Goal: Task Accomplishment & Management: Manage account settings

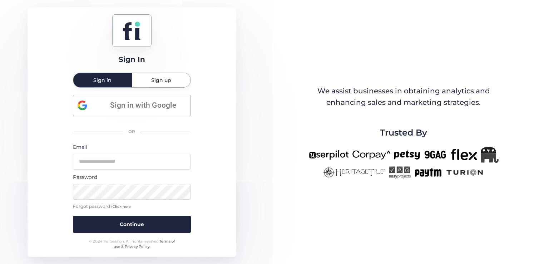
click at [149, 77] on div "Sign up" at bounding box center [161, 80] width 59 height 14
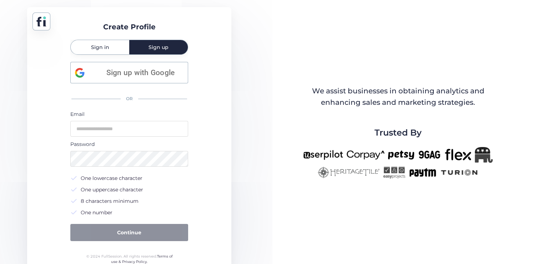
click at [103, 45] on span "Sign in" at bounding box center [100, 47] width 18 height 5
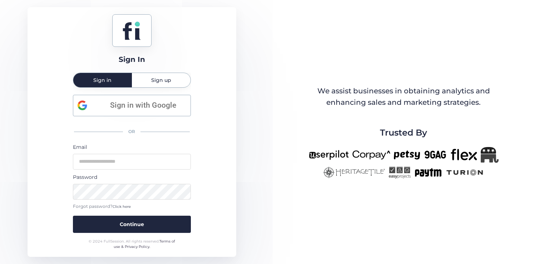
click at [163, 78] on span "Sign up" at bounding box center [161, 80] width 20 height 5
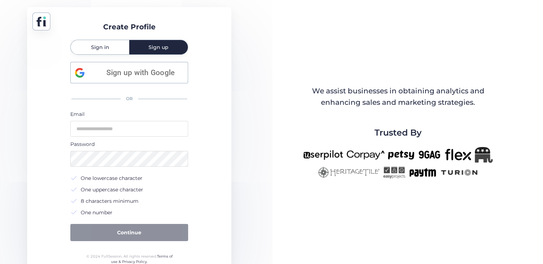
click at [111, 43] on div "Sign in" at bounding box center [100, 47] width 59 height 14
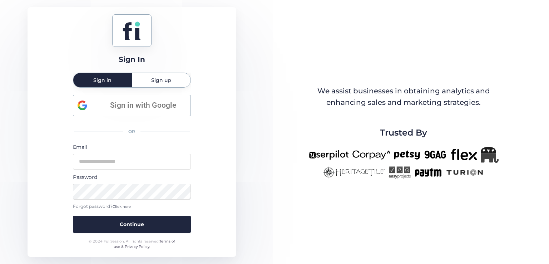
click at [162, 78] on span "Sign up" at bounding box center [161, 80] width 20 height 5
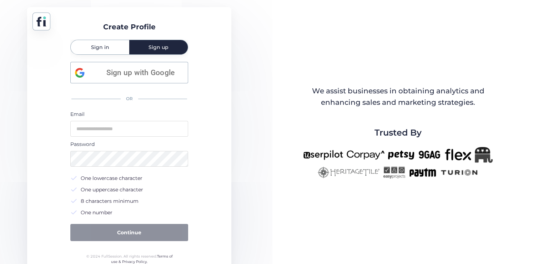
click at [99, 54] on span "Sign in" at bounding box center [100, 47] width 18 height 14
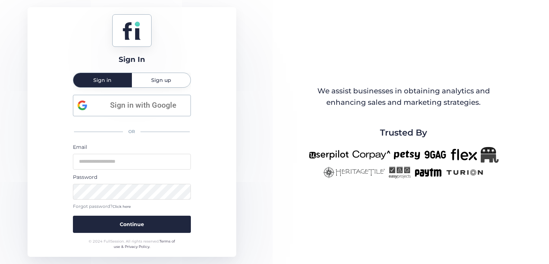
click at [144, 80] on div "Sign up" at bounding box center [161, 80] width 59 height 14
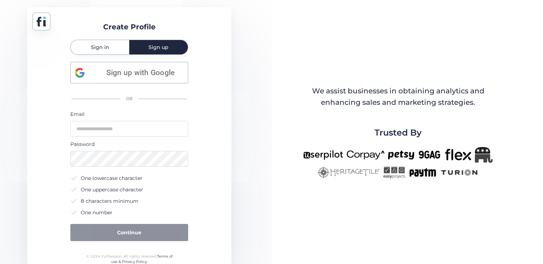
click at [100, 49] on span "Sign in" at bounding box center [100, 47] width 18 height 5
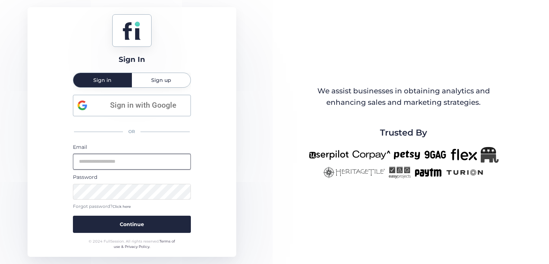
click at [145, 161] on input "email" at bounding box center [132, 162] width 118 height 16
click at [206, 146] on div "Sign In Sign in Sign up Sign in with Google OR Email Password Forgot password? …" at bounding box center [132, 131] width 209 height 249
click at [106, 158] on input "email" at bounding box center [132, 162] width 118 height 16
type input "**********"
click at [73, 215] on button "Continue" at bounding box center [132, 223] width 118 height 17
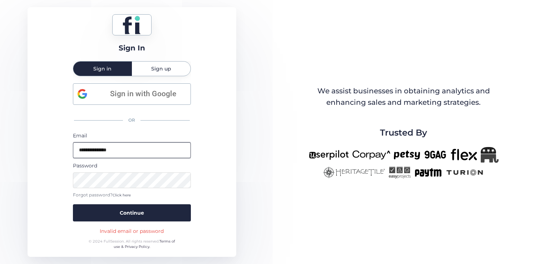
click at [114, 149] on input "**********" at bounding box center [132, 150] width 118 height 16
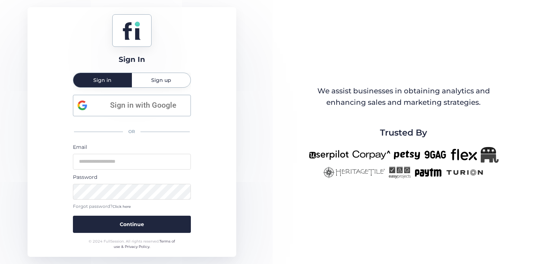
click at [111, 178] on div "Password" at bounding box center [132, 177] width 118 height 8
click at [190, 176] on div "Password" at bounding box center [132, 177] width 118 height 8
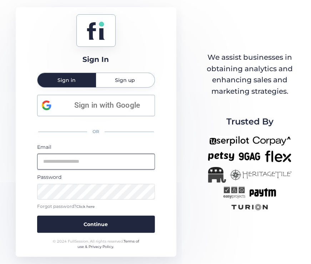
click at [105, 160] on input "email" at bounding box center [96, 162] width 118 height 16
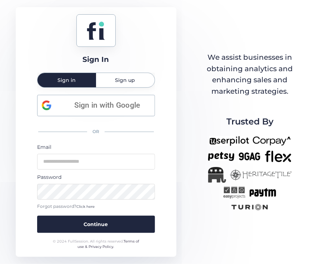
click at [161, 160] on div "Sign In Sign in Sign up Sign in with Google OR Email Password Forgot password? …" at bounding box center [96, 131] width 161 height 249
click at [58, 200] on form "Email Password Forgot password? Click here Continue" at bounding box center [96, 188] width 118 height 90
click at [87, 207] on span "Click here" at bounding box center [86, 206] width 18 height 5
click at [82, 205] on span "Click here" at bounding box center [86, 206] width 18 height 5
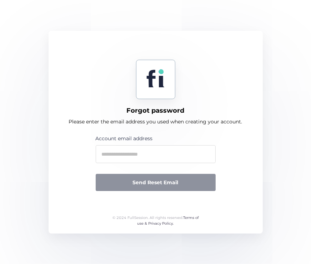
click at [69, 48] on div "Forgot password Please enter the email address you used when creating your acco…" at bounding box center [156, 132] width 214 height 203
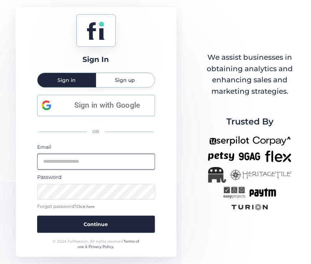
click at [80, 162] on input "email" at bounding box center [96, 162] width 118 height 16
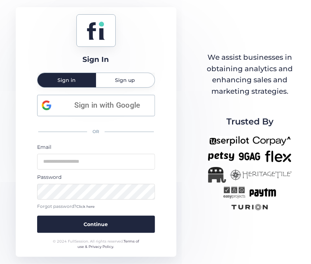
click at [30, 176] on div "Sign In Sign in Sign up Sign in with Google OR Email Password Forgot password? …" at bounding box center [96, 131] width 161 height 249
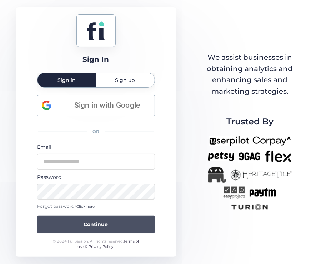
click at [100, 229] on button "Continue" at bounding box center [96, 223] width 118 height 17
click at [127, 218] on button "Continue" at bounding box center [96, 223] width 118 height 17
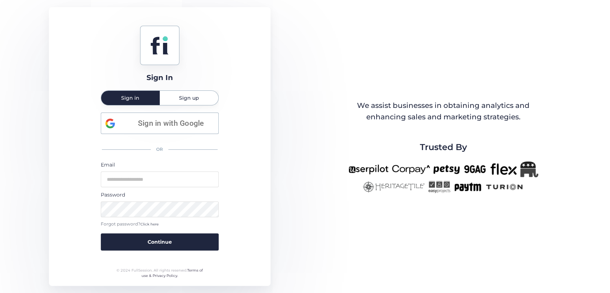
click at [316, 93] on div "Sign In Sign in Sign up Sign in with Google OR Email Password Forgot password? …" at bounding box center [305, 146] width 610 height 293
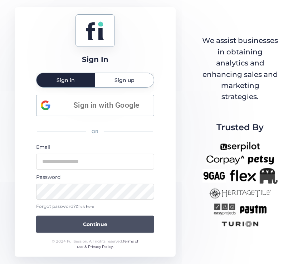
click at [96, 222] on span "Continue" at bounding box center [95, 224] width 24 height 8
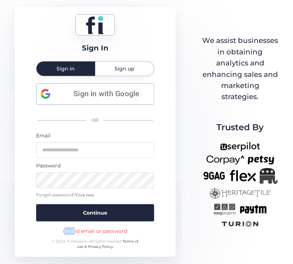
drag, startPoint x: 116, startPoint y: 232, endPoint x: 86, endPoint y: 230, distance: 30.1
click at [73, 231] on div "Sign In Sign in Sign up Sign in with Google OR Email Password Forgot password? …" at bounding box center [95, 131] width 161 height 249
click at [103, 227] on div "Invalid email or password" at bounding box center [95, 231] width 64 height 8
click at [103, 229] on div "Invalid email or password" at bounding box center [95, 231] width 64 height 8
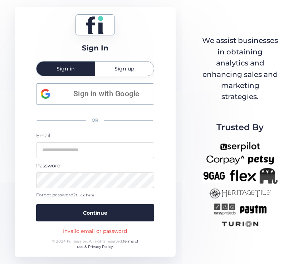
click at [206, 253] on div "Sign In Sign in Sign up Sign in with Google OR Email Password Forgot password? …" at bounding box center [146, 132] width 293 height 264
click at [202, 263] on div "Sign In Sign in Sign up Sign in with Google OR Email Password Forgot password? …" at bounding box center [146, 132] width 293 height 264
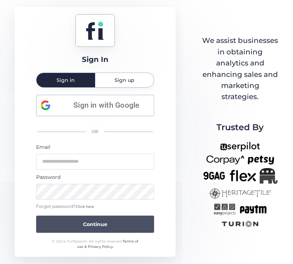
click at [84, 222] on span "Continue" at bounding box center [95, 224] width 24 height 8
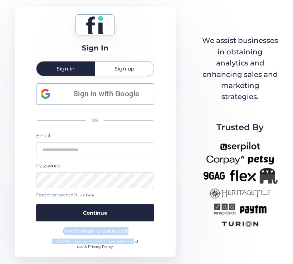
drag, startPoint x: 133, startPoint y: 233, endPoint x: 61, endPoint y: 228, distance: 72.7
click at [61, 228] on div "Sign In Sign in Sign up Sign in with Google OR Email Password Forgot password? …" at bounding box center [95, 131] width 161 height 249
click at [81, 232] on div "Invalid email or password" at bounding box center [95, 231] width 64 height 8
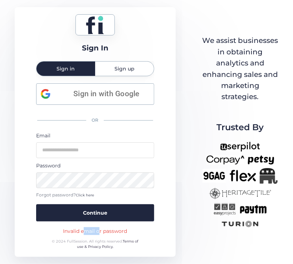
click at [81, 232] on div "Invalid email or password" at bounding box center [95, 231] width 64 height 8
click at [175, 63] on div "Sign In Sign in Sign up Sign in with Google OR Email Password Forgot password? …" at bounding box center [95, 131] width 161 height 249
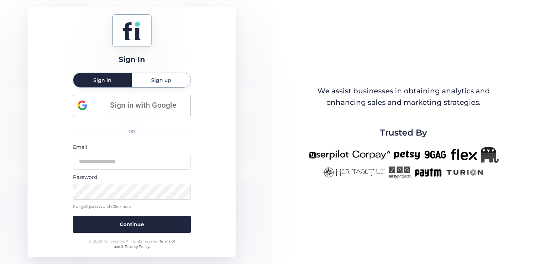
click at [119, 207] on span "Click here" at bounding box center [122, 206] width 18 height 5
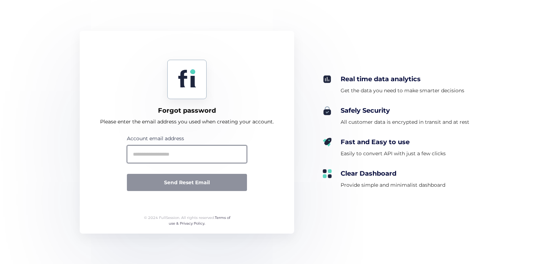
click at [185, 155] on input "text" at bounding box center [187, 154] width 120 height 18
type input "*"
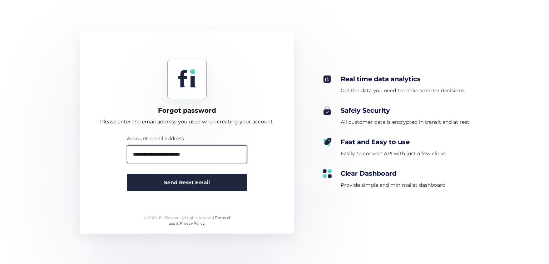
type input "**********"
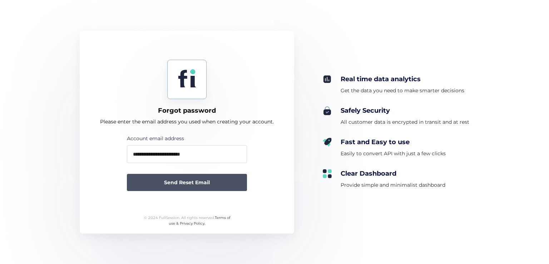
click at [197, 188] on button "Send Reset Email" at bounding box center [187, 182] width 120 height 17
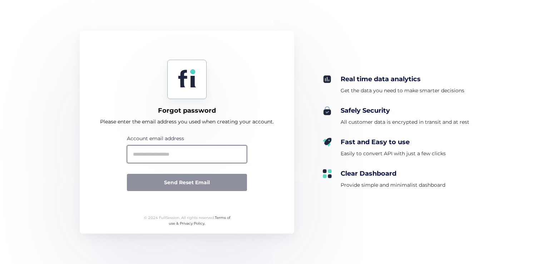
click at [166, 156] on input "text" at bounding box center [187, 154] width 120 height 18
click at [156, 156] on input "text" at bounding box center [187, 154] width 120 height 18
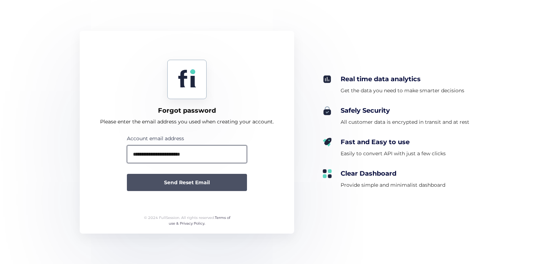
type input "**********"
click at [176, 180] on span "Send Reset Email" at bounding box center [187, 182] width 46 height 8
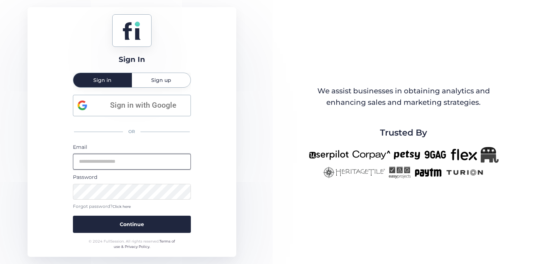
click at [108, 162] on input "email" at bounding box center [132, 162] width 118 height 16
type input "**********"
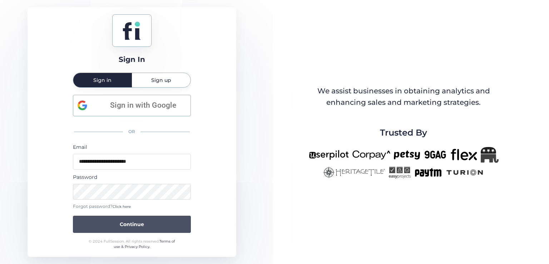
click at [161, 216] on button "Continue" at bounding box center [132, 223] width 118 height 17
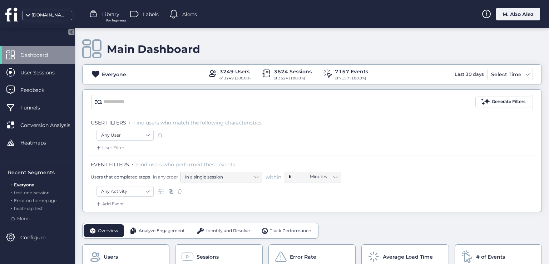
click at [506, 15] on div "M. Abo Alez" at bounding box center [518, 14] width 44 height 13
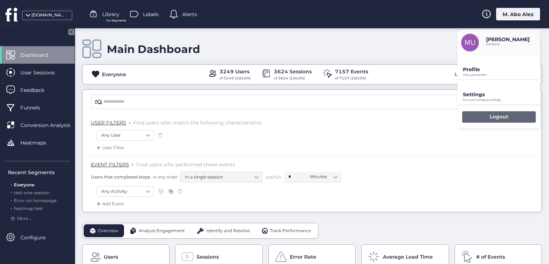
click at [499, 115] on p "Logout" at bounding box center [498, 116] width 19 height 6
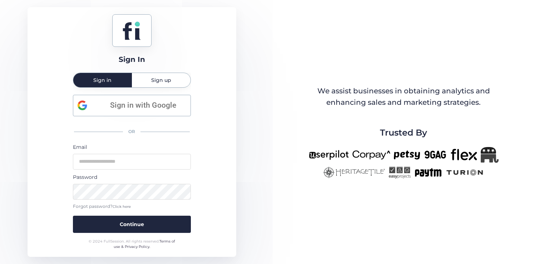
click at [125, 205] on span "Click here" at bounding box center [122, 206] width 18 height 5
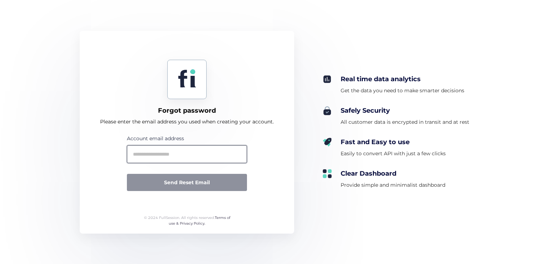
click at [185, 153] on input "text" at bounding box center [187, 154] width 120 height 18
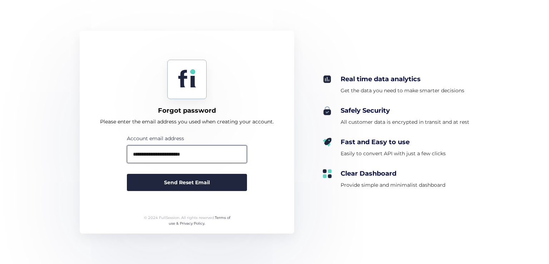
type input "**********"
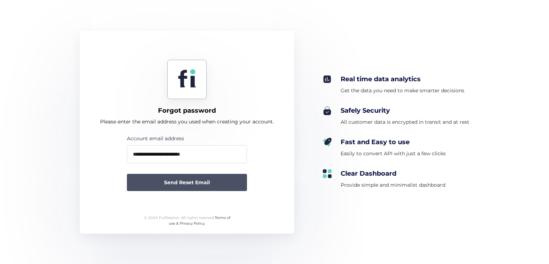
click at [177, 186] on span "Send Reset Email" at bounding box center [187, 182] width 46 height 8
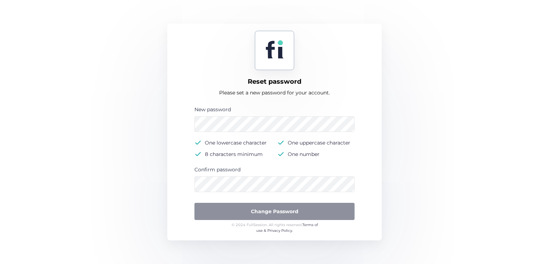
click at [178, 133] on form "New password One lowercase character One uppercase character 8 characters minim…" at bounding box center [274, 163] width 200 height 116
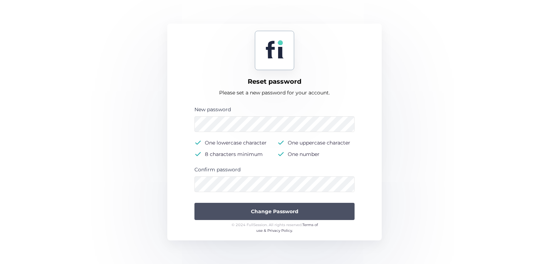
click at [203, 210] on button "Change Password" at bounding box center [274, 211] width 160 height 17
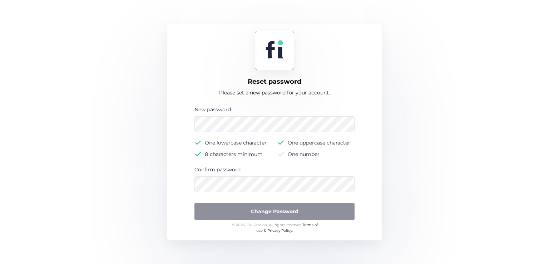
click at [288, 103] on div "Reset password Please set a new password for your account. New password One low…" at bounding box center [274, 132] width 214 height 217
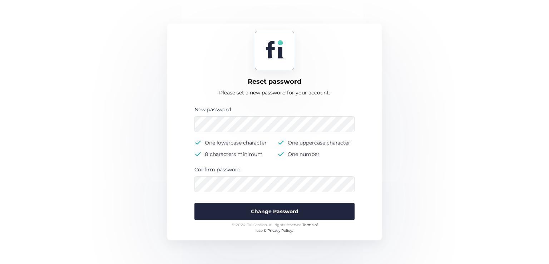
click at [240, 108] on div "New password" at bounding box center [274, 109] width 160 height 8
click at [193, 128] on form "New password One lowercase character One uppercase character 8 characters minim…" at bounding box center [274, 163] width 200 height 116
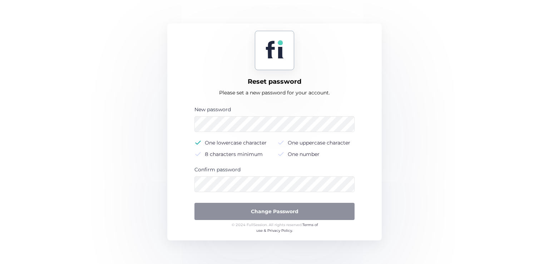
click at [377, 159] on div "Reset password Please set a new password for your account. New password One low…" at bounding box center [274, 132] width 214 height 217
click at [178, 126] on form "New password One lowercase character One uppercase character 8 characters minim…" at bounding box center [274, 163] width 200 height 116
click at [251, 102] on div "Reset password Please set a new password for your account. New password One low…" at bounding box center [274, 132] width 214 height 217
click at [328, 104] on div "Reset password Please set a new password for your account. New password One low…" at bounding box center [274, 132] width 214 height 217
click at [364, 142] on form "New password One lowercase character One uppercase character 8 characters minim…" at bounding box center [274, 163] width 200 height 116
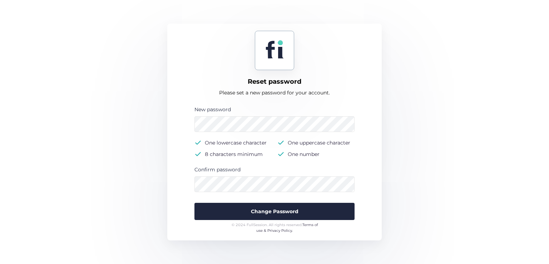
click at [361, 175] on form "New password One lowercase character One uppercase character 8 characters minim…" at bounding box center [274, 163] width 200 height 116
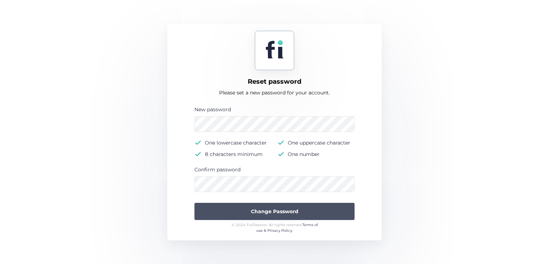
click at [283, 205] on button "Change Password" at bounding box center [274, 211] width 160 height 17
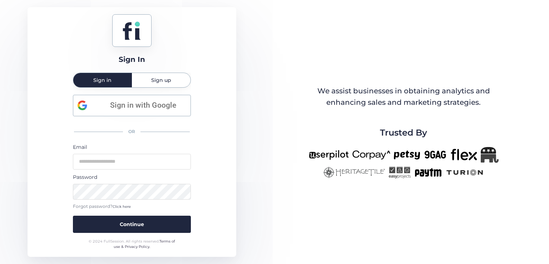
click at [224, 135] on div "Sign In Sign in Sign up Sign in with Google OR Email Password Forgot password? …" at bounding box center [132, 131] width 209 height 249
click at [120, 163] on input "email" at bounding box center [132, 162] width 118 height 16
click at [53, 179] on div "Sign In Sign in Sign up Sign in with Google OR Email Password Forgot password? …" at bounding box center [132, 131] width 209 height 249
click at [220, 61] on div "Sign In Sign in Sign up Sign in with Google OR Email Password Forgot password? …" at bounding box center [132, 131] width 209 height 249
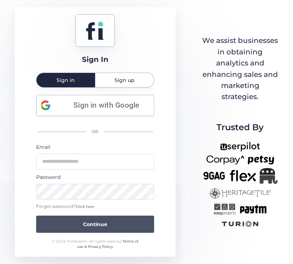
click at [101, 220] on span "Continue" at bounding box center [95, 224] width 24 height 8
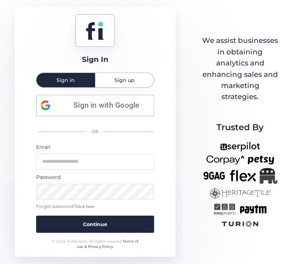
click at [256, 25] on div "Sign In Sign in Sign up Sign in with Google OR Email Password Forgot password? …" at bounding box center [146, 132] width 293 height 264
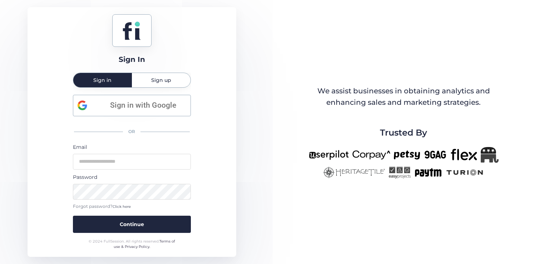
click at [165, 263] on div "Sign In Sign in Sign up Sign in with Google OR Email Password Forgot password? …" at bounding box center [274, 132] width 549 height 264
click at [192, 164] on div "Sign In Sign in Sign up Sign in with Google OR Email Password Forgot password? …" at bounding box center [132, 131] width 209 height 249
click at [197, 168] on div "Sign In Sign in Sign up Sign in with Google OR Email Password Forgot password? …" at bounding box center [132, 131] width 209 height 249
click at [138, 167] on input "email" at bounding box center [132, 162] width 118 height 16
type input "**********"
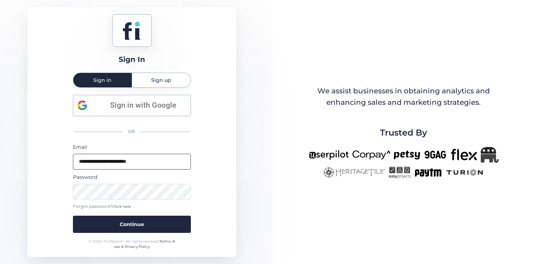
click at [73, 215] on button "Continue" at bounding box center [132, 223] width 118 height 17
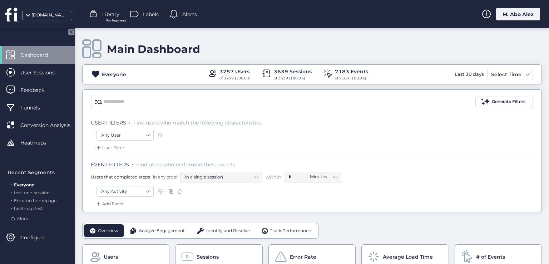
click at [508, 13] on div "M. Abo Alez" at bounding box center [518, 14] width 44 height 13
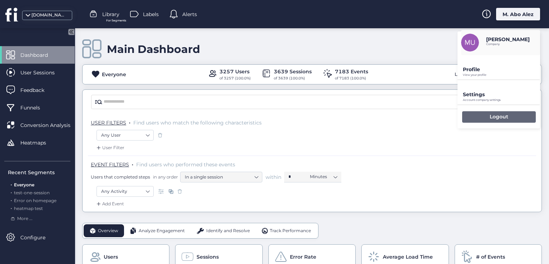
click at [481, 118] on div "Logout" at bounding box center [499, 116] width 74 height 11
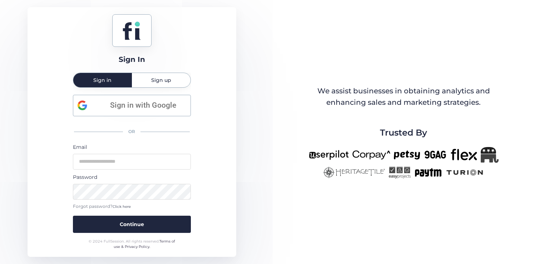
click at [233, 197] on div "Sign In Sign in Sign up Sign in with Google OR Email Password Forgot password? …" at bounding box center [132, 131] width 209 height 249
click at [133, 158] on input "email" at bounding box center [132, 162] width 118 height 16
type input "**********"
click at [73, 215] on button "Continue" at bounding box center [132, 223] width 118 height 17
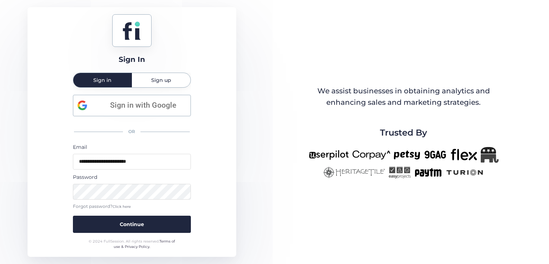
click at [114, 207] on span "Click here" at bounding box center [122, 206] width 18 height 5
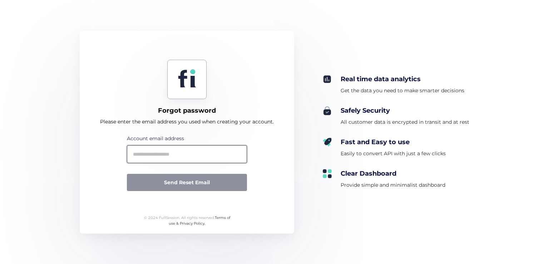
click at [161, 146] on input "text" at bounding box center [187, 154] width 120 height 18
type input "*"
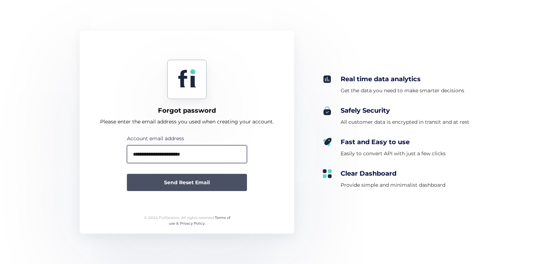
type input "**********"
click at [180, 180] on span "Send Reset Email" at bounding box center [187, 182] width 46 height 8
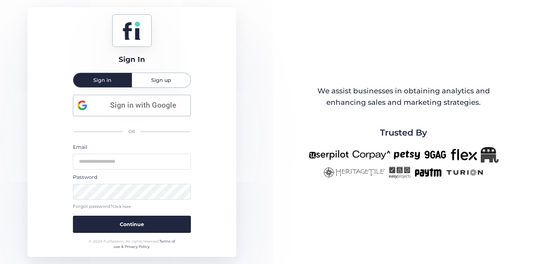
click at [123, 206] on span "Click here" at bounding box center [122, 206] width 18 height 5
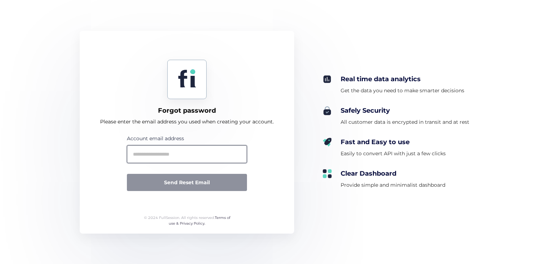
click at [156, 159] on input "text" at bounding box center [187, 154] width 120 height 18
type input "*"
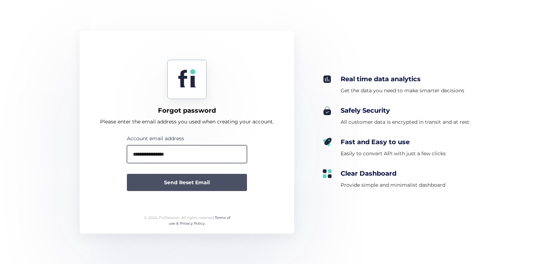
type input "**********"
click at [175, 179] on span "Send Reset Email" at bounding box center [187, 182] width 46 height 8
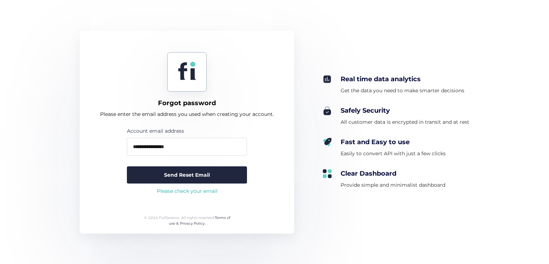
click at [190, 195] on div "**********" at bounding box center [187, 162] width 120 height 71
click at [188, 191] on div "Please check your email" at bounding box center [187, 191] width 120 height 8
copy div "Please check your email"
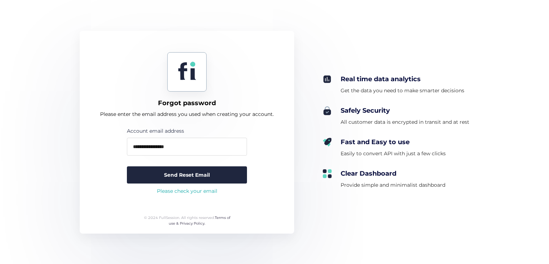
click at [263, 148] on div "**********" at bounding box center [187, 132] width 214 height 203
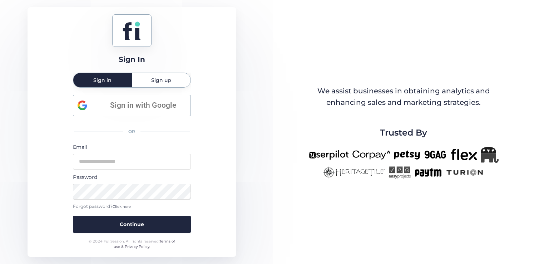
click at [214, 140] on div "Sign In Sign in Sign up Sign in with Google OR Email Password Forgot password? …" at bounding box center [132, 131] width 209 height 249
click at [146, 156] on input "email" at bounding box center [132, 162] width 118 height 16
click at [73, 215] on button "Continue" at bounding box center [132, 223] width 118 height 17
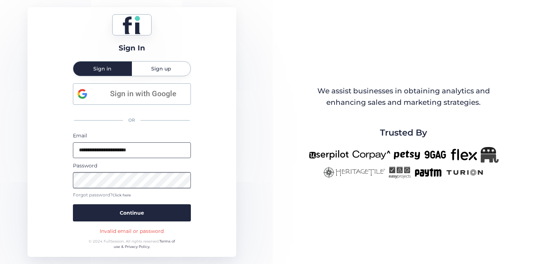
click at [73, 204] on button "Continue" at bounding box center [132, 212] width 118 height 17
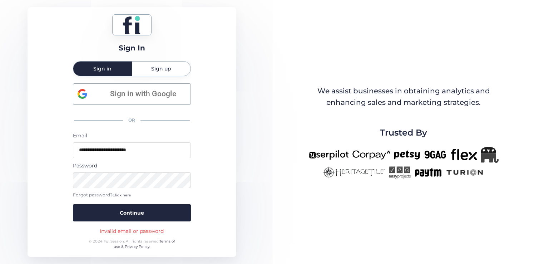
click at [205, 181] on div "**********" at bounding box center [132, 131] width 209 height 249
click at [68, 180] on div "**********" at bounding box center [132, 131] width 209 height 249
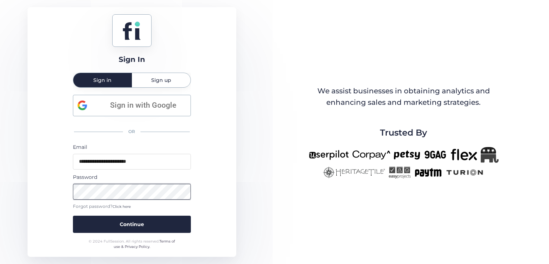
click at [73, 215] on button "Continue" at bounding box center [132, 223] width 118 height 17
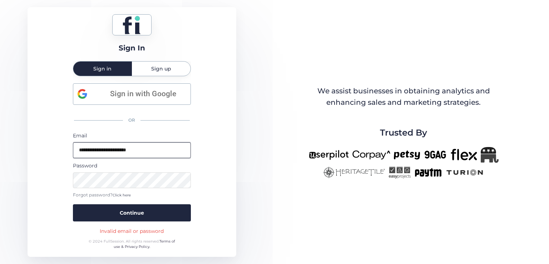
click at [139, 146] on input "**********" at bounding box center [132, 150] width 118 height 16
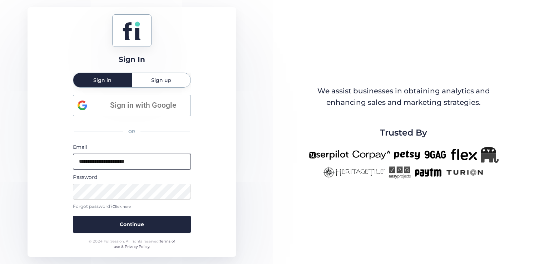
type input "**********"
click at [73, 215] on button "Continue" at bounding box center [132, 223] width 118 height 17
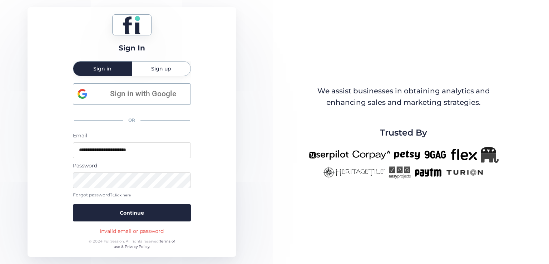
click at [220, 132] on div "**********" at bounding box center [132, 131] width 209 height 249
click at [124, 172] on div "Password" at bounding box center [132, 174] width 118 height 26
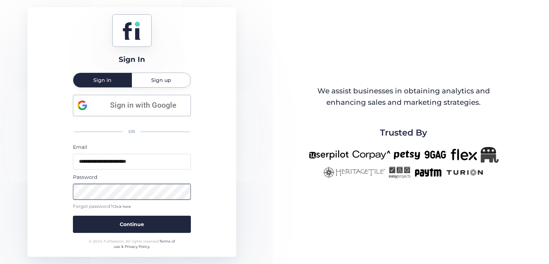
click at [73, 215] on button "Continue" at bounding box center [132, 223] width 118 height 17
click at [50, 240] on div "**********" at bounding box center [132, 131] width 209 height 249
click at [130, 182] on div "Password" at bounding box center [132, 186] width 118 height 26
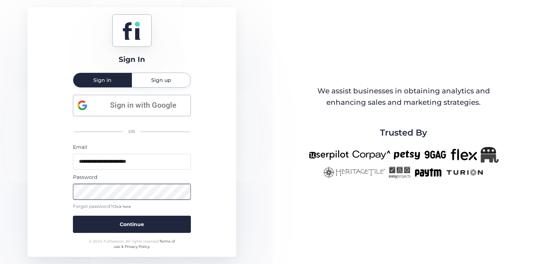
click at [73, 215] on button "Continue" at bounding box center [132, 223] width 118 height 17
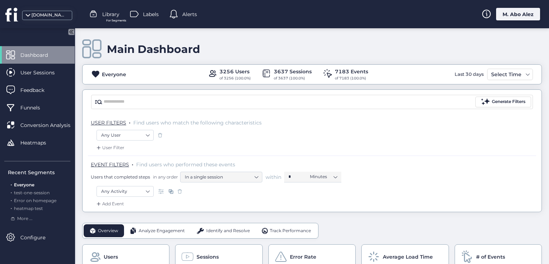
click at [497, 16] on div "M. Abo Alez" at bounding box center [518, 14] width 44 height 13
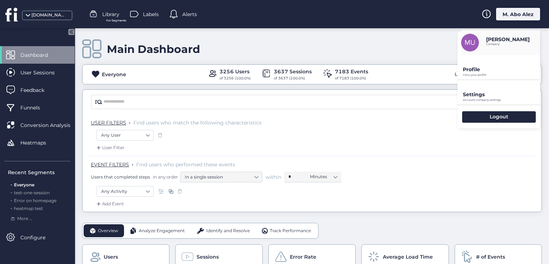
click at [473, 73] on p "Settings" at bounding box center [501, 69] width 77 height 6
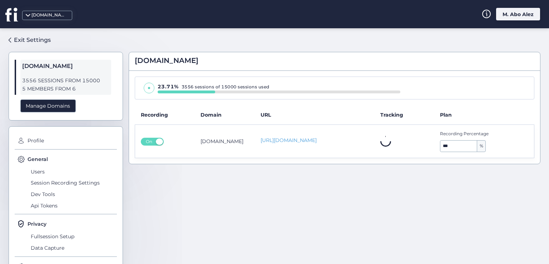
click at [518, 15] on div "M. Abo Alez" at bounding box center [518, 14] width 44 height 13
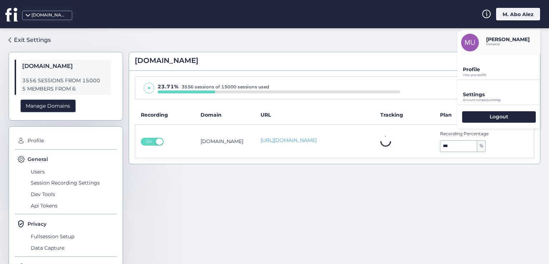
click at [481, 72] on p "Profile" at bounding box center [501, 69] width 77 height 6
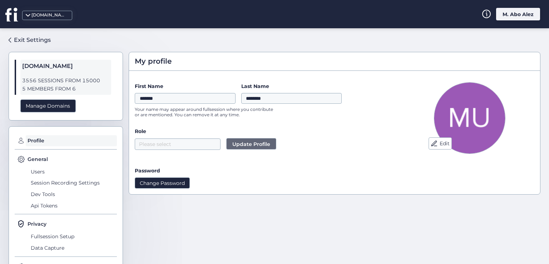
click at [176, 182] on button "Change Password" at bounding box center [162, 182] width 55 height 11
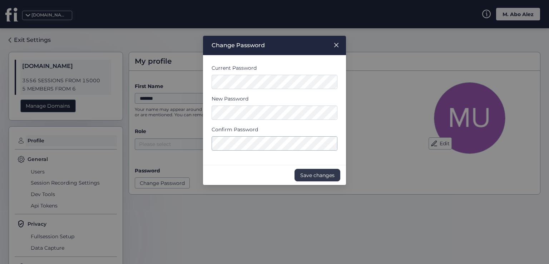
click at [312, 174] on span "Save changes" at bounding box center [317, 175] width 34 height 8
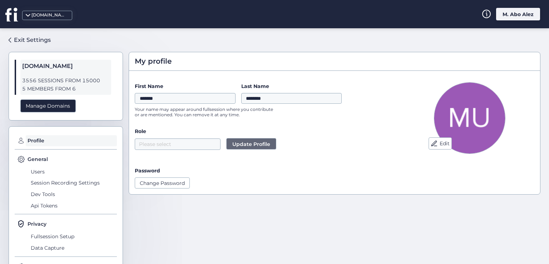
click at [502, 18] on div "M. Abo Alez" at bounding box center [518, 14] width 44 height 13
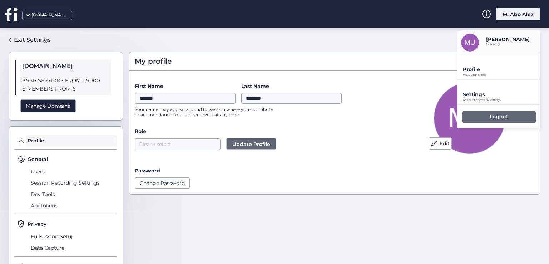
click at [488, 112] on div "Logout" at bounding box center [499, 116] width 74 height 11
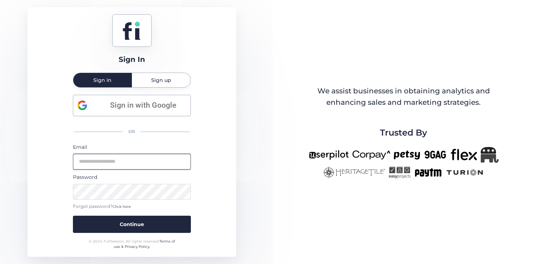
click at [158, 164] on input "email" at bounding box center [132, 162] width 118 height 16
type input "**********"
click at [73, 215] on button "Continue" at bounding box center [132, 223] width 118 height 17
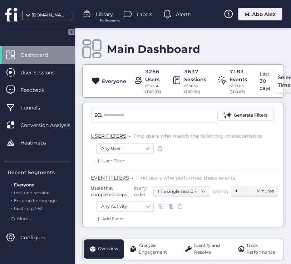
click at [256, 17] on div "M. Abo Alez" at bounding box center [260, 14] width 44 height 13
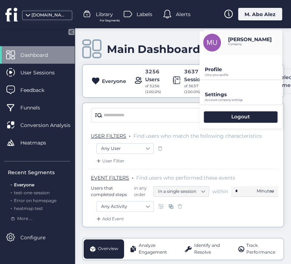
click at [233, 76] on p "Account company settings" at bounding box center [243, 74] width 77 height 3
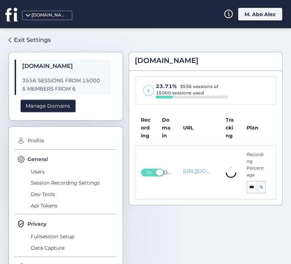
click at [250, 16] on div "M. Abo Alez" at bounding box center [260, 14] width 44 height 13
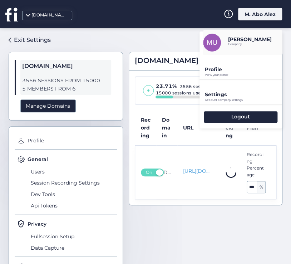
click at [223, 73] on p "View your profile" at bounding box center [243, 74] width 77 height 3
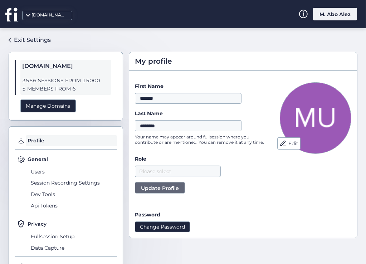
click at [170, 225] on button "Change Password" at bounding box center [162, 226] width 55 height 11
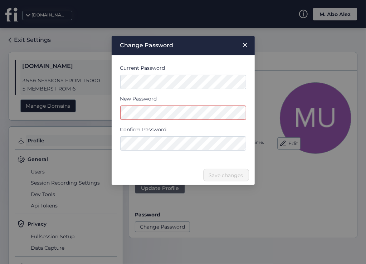
click at [112, 110] on div "Current Password New Password Confirm Password" at bounding box center [182, 109] width 143 height 109
click at [104, 150] on nz-modal-container "Change Password Current Password New Password Confirm Password Save changes" at bounding box center [183, 132] width 366 height 264
click at [151, 158] on div "Current Password New Password Confirm Password" at bounding box center [182, 109] width 143 height 109
click at [143, 104] on form "Current Password New Password Confirm Password" at bounding box center [183, 110] width 126 height 92
click at [101, 115] on nz-modal-container "Change Password Current Password New Password Confirm Password Save changes" at bounding box center [183, 132] width 366 height 264
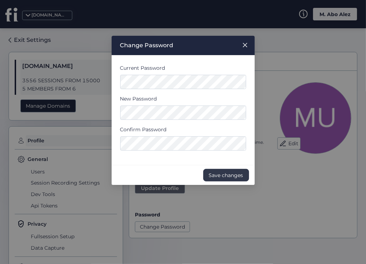
click at [217, 176] on span "Save changes" at bounding box center [226, 175] width 34 height 8
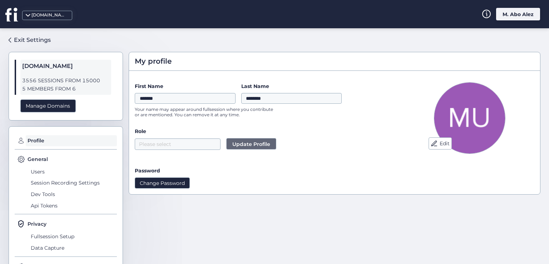
click at [174, 183] on button "Change Password" at bounding box center [162, 182] width 55 height 11
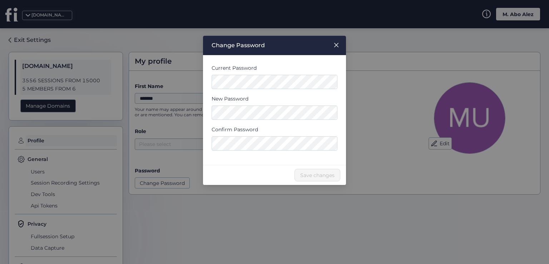
click at [259, 171] on div "Save changes" at bounding box center [274, 175] width 143 height 20
click at [257, 156] on div "Current Password New Password Confirm Password" at bounding box center [274, 109] width 143 height 109
click at [254, 157] on div "Current Password New Password Confirm Password" at bounding box center [274, 109] width 143 height 109
click at [252, 167] on div "Save changes" at bounding box center [274, 175] width 143 height 20
click at [243, 177] on div "Save changes" at bounding box center [274, 175] width 143 height 20
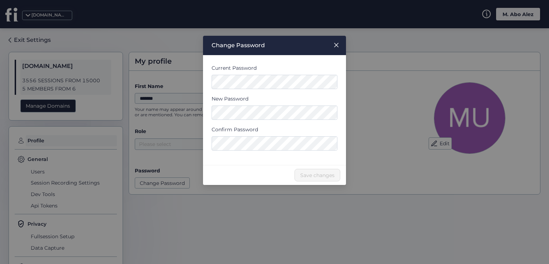
click at [247, 160] on div "Current Password New Password Confirm Password" at bounding box center [274, 109] width 143 height 109
click at [251, 73] on form "Current Password New Password Confirm Password" at bounding box center [275, 110] width 126 height 92
click at [245, 167] on div "Save changes" at bounding box center [274, 175] width 143 height 20
click at [191, 84] on nz-modal-container "Change Password Current Password New Password Confirm Password Save changes" at bounding box center [274, 132] width 549 height 264
click at [235, 187] on nz-modal-container "Change Password Current Password New Password Confirm Password Save changes" at bounding box center [274, 132] width 549 height 264
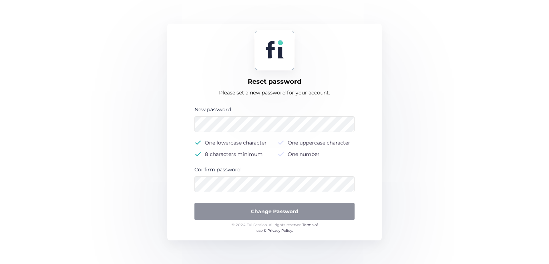
click at [218, 193] on div "New password One lowercase character One uppercase character 8 characters minim…" at bounding box center [274, 162] width 160 height 114
click at [217, 192] on div "New password One lowercase character One uppercase character 8 characters minim…" at bounding box center [274, 162] width 160 height 114
click at [184, 125] on form "New password One lowercase character One uppercase character 8 characters minim…" at bounding box center [274, 163] width 200 height 116
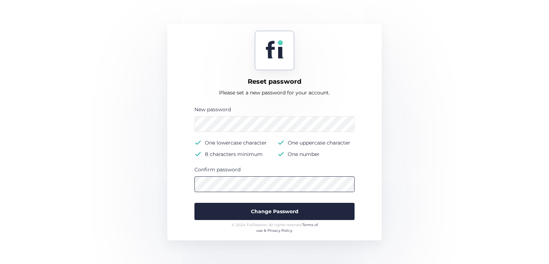
click at [194, 203] on button "Change Password" at bounding box center [274, 211] width 160 height 17
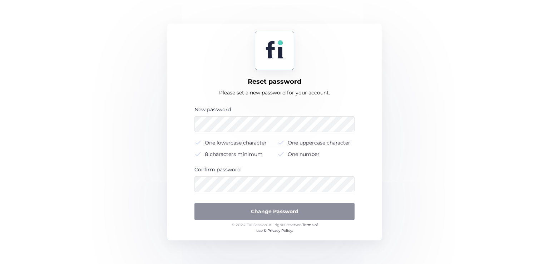
click at [299, 100] on div "Reset password Please set a new password for your account. New password One low…" at bounding box center [274, 132] width 214 height 217
click at [189, 132] on form "New password One lowercase character One uppercase character 8 characters minim…" at bounding box center [274, 163] width 200 height 116
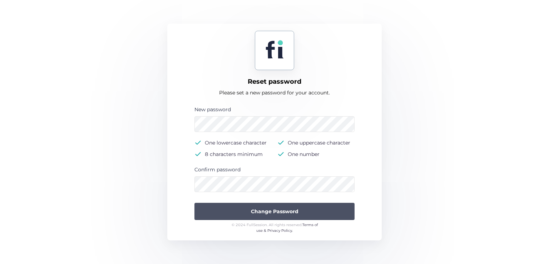
click at [222, 210] on button "Change Password" at bounding box center [274, 211] width 160 height 17
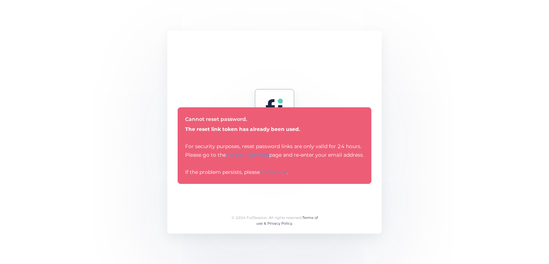
click at [320, 91] on div "Reset password Please set a new password for your account. Cannot reset passwor…" at bounding box center [274, 132] width 214 height 203
click at [246, 203] on div "Reset password Please set a new password for your account. Cannot reset passwor…" at bounding box center [274, 132] width 214 height 203
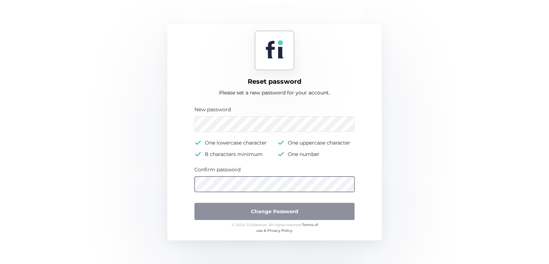
click at [186, 187] on form "New password One lowercase character One uppercase character 8 characters minim…" at bounding box center [274, 163] width 200 height 116
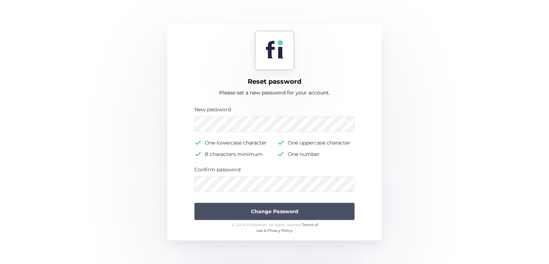
click at [216, 210] on button "Change Password" at bounding box center [274, 211] width 160 height 17
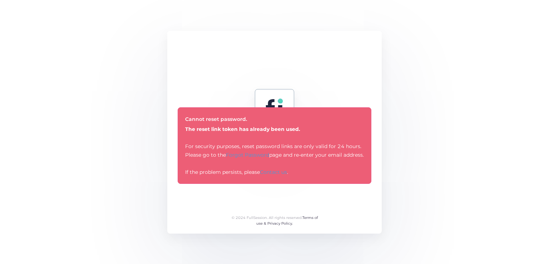
click at [224, 209] on div "Reset password Please set a new password for your account. Cannot reset passwor…" at bounding box center [274, 132] width 214 height 203
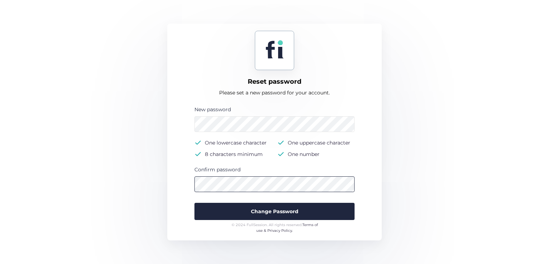
click at [194, 203] on button "Change Password" at bounding box center [274, 211] width 160 height 17
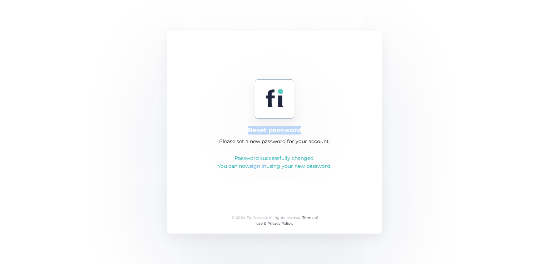
drag, startPoint x: 302, startPoint y: 126, endPoint x: 250, endPoint y: 126, distance: 51.8
click at [250, 126] on div "Reset password Please set a new password for your account. Password successfull…" at bounding box center [274, 132] width 214 height 203
copy div "Reset password"
